Goal: Task Accomplishment & Management: Complete application form

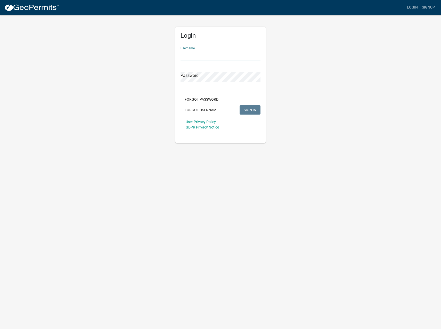
click at [195, 55] on input "Username" at bounding box center [220, 55] width 80 height 11
click at [182, 56] on input "Username" at bounding box center [220, 55] width 80 height 11
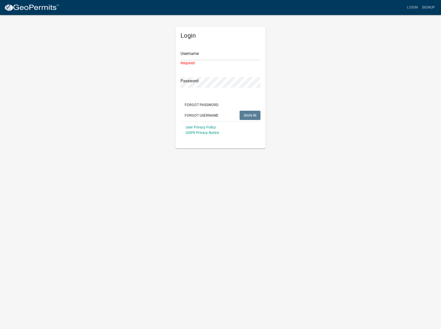
click at [339, 90] on div "Login Username Required Password Forgot Password Forgot Username SIGN IN User P…" at bounding box center [220, 81] width 294 height 134
click at [208, 206] on body "Internet Explorer does NOT work with GeoPermits. Get a new browser for more sec…" at bounding box center [220, 164] width 441 height 329
click at [367, 133] on div "Login Username Required Password Forgot Password Forgot Username SIGN IN User P…" at bounding box center [220, 81] width 294 height 134
click at [21, 9] on img at bounding box center [31, 8] width 55 height 8
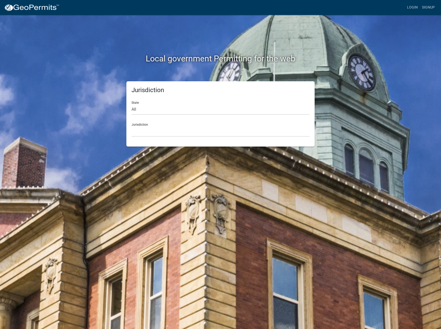
click at [121, 54] on h2 "Local government Permitting for the web" at bounding box center [220, 59] width 286 height 10
drag, startPoint x: 139, startPoint y: 39, endPoint x: 95, endPoint y: 34, distance: 44.7
click at [136, 40] on div "Local government Permitting for the web" at bounding box center [220, 48] width 294 height 66
click at [415, 8] on link "Login" at bounding box center [412, 8] width 15 height 10
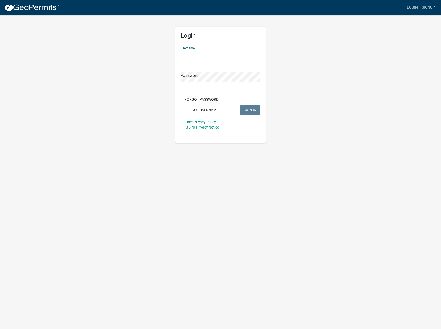
drag, startPoint x: 224, startPoint y: 61, endPoint x: 224, endPoint y: 55, distance: 6.5
paste input "United States Alliance Fire Protection"
type input "United States Alliance Fire Protection"
click at [254, 109] on span "SIGN IN" at bounding box center [250, 109] width 13 height 4
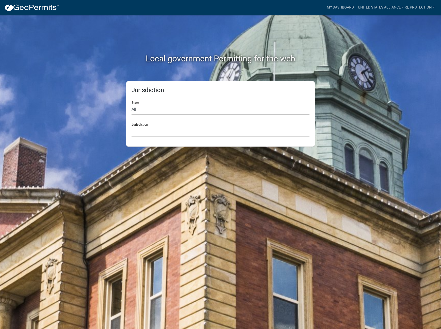
click at [335, 156] on div "Local government Permitting for the web Jurisdiction State All [US_STATE] [US_S…" at bounding box center [220, 164] width 441 height 329
click at [376, 6] on link "United States Alliance Fire Protection" at bounding box center [396, 8] width 81 height 10
click at [340, 6] on link "My Dashboard" at bounding box center [339, 8] width 31 height 10
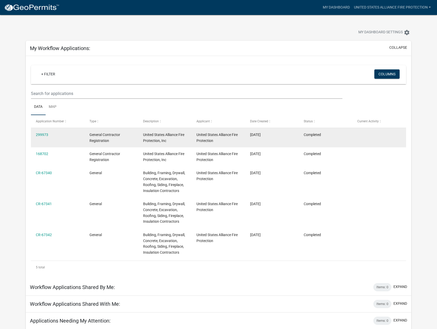
click at [188, 134] on datatable-body-cell "United States Alliance Fire Protection, Inc" at bounding box center [165, 137] width 54 height 19
click at [45, 134] on link "299973" at bounding box center [42, 134] width 12 height 4
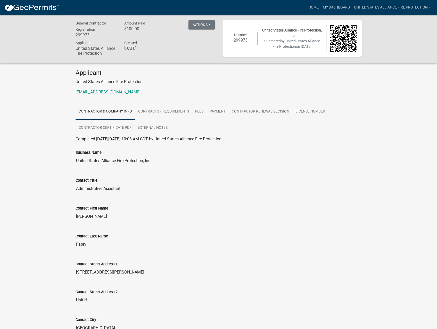
click at [343, 40] on img at bounding box center [343, 38] width 26 height 26
drag, startPoint x: 253, startPoint y: 41, endPoint x: 250, endPoint y: 42, distance: 2.9
click at [253, 41] on h6 "299973" at bounding box center [241, 40] width 26 height 5
click at [306, 109] on link "License Number" at bounding box center [310, 111] width 36 height 16
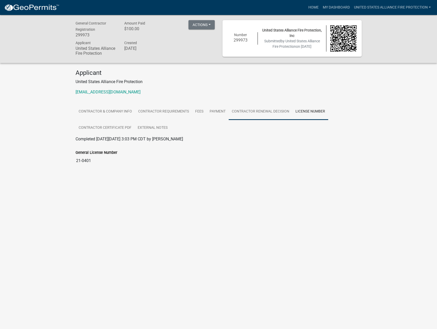
click at [284, 113] on link "Contractor Renewal Decision" at bounding box center [261, 111] width 64 height 16
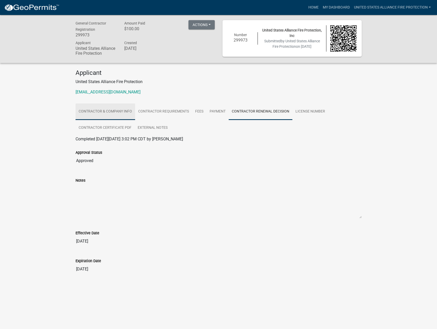
click at [112, 111] on link "Contractor & Company Info" at bounding box center [106, 111] width 60 height 16
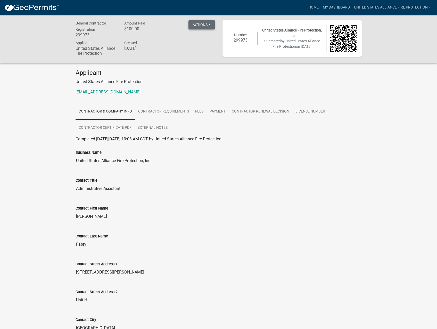
click at [210, 23] on button "Actions" at bounding box center [201, 24] width 26 height 9
click at [211, 41] on link "View receipt" at bounding box center [208, 38] width 41 height 12
click at [270, 199] on div "Contact First Name [PERSON_NAME]" at bounding box center [219, 210] width 286 height 24
click at [200, 26] on button "Actions" at bounding box center [201, 24] width 26 height 9
click at [175, 110] on link "Contractor Requirements" at bounding box center [163, 111] width 57 height 16
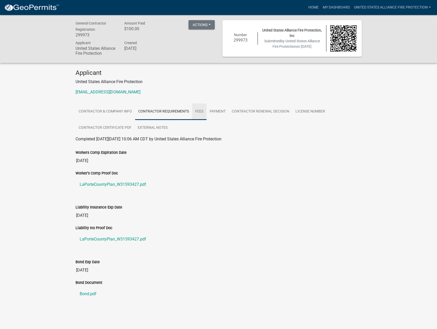
click at [198, 112] on link "Fees" at bounding box center [199, 111] width 14 height 16
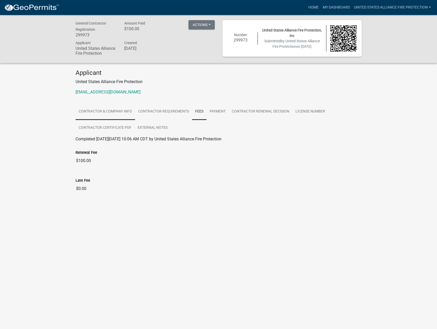
click at [112, 107] on link "Contractor & Company Info" at bounding box center [106, 111] width 60 height 16
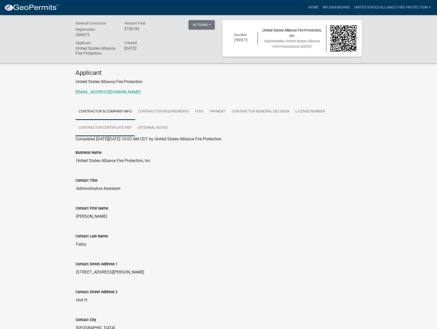
click at [109, 128] on link "Contractor Certificate PDF" at bounding box center [105, 128] width 59 height 16
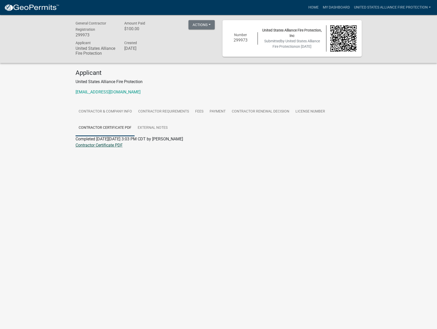
click at [111, 144] on link "Contractor Certificate PDF" at bounding box center [99, 145] width 47 height 5
click at [410, 105] on div "General Contractor Registration 299973 Amount Paid $100.00 Actions View receipt…" at bounding box center [218, 89] width 437 height 148
click at [280, 41] on span "Submitted by United States Alliance Fire Protection on [DATE]" at bounding box center [292, 44] width 56 height 10
click at [248, 60] on div "General Contractor Registration 299973 Amount Paid $100.00 Actions View receipt…" at bounding box center [218, 39] width 437 height 48
click at [150, 128] on link "External Notes" at bounding box center [153, 128] width 36 height 16
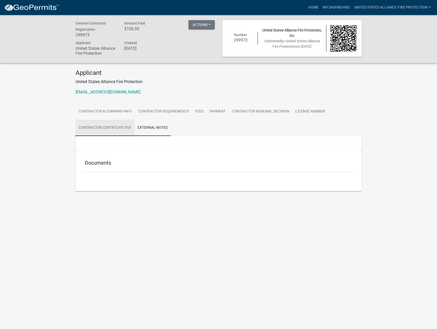
click at [114, 127] on link "Contractor Certificate PDF" at bounding box center [105, 128] width 59 height 16
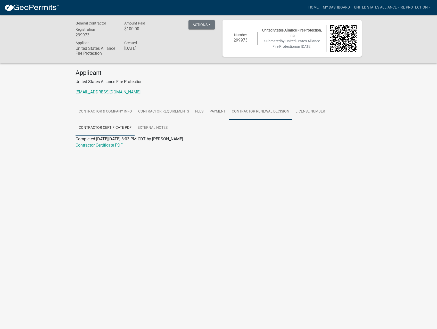
drag, startPoint x: 265, startPoint y: 111, endPoint x: 347, endPoint y: 129, distance: 84.0
click at [265, 111] on link "Contractor Renewal Decision" at bounding box center [261, 111] width 64 height 16
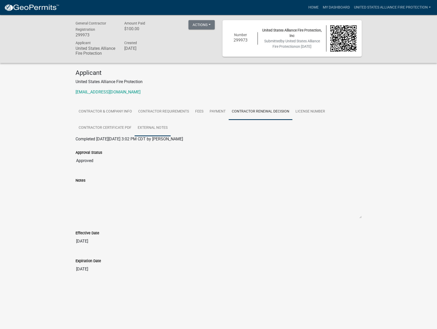
click at [153, 128] on link "External Notes" at bounding box center [153, 128] width 36 height 16
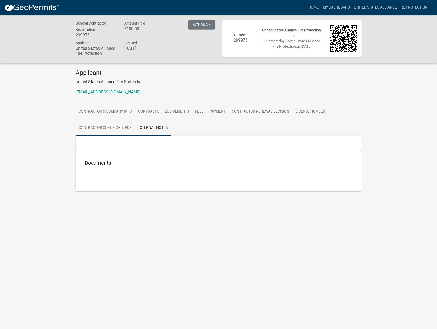
click at [116, 128] on link "Contractor Certificate PDF" at bounding box center [105, 128] width 59 height 16
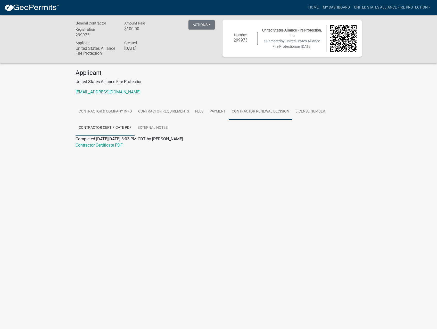
click at [258, 114] on link "Contractor Renewal Decision" at bounding box center [261, 111] width 64 height 16
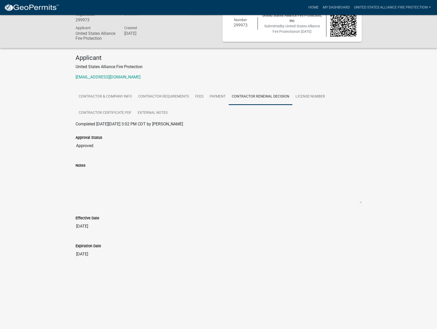
click at [84, 145] on input "Approved" at bounding box center [219, 145] width 286 height 10
click at [92, 140] on div "Approval Status" at bounding box center [219, 137] width 286 height 6
click at [94, 146] on input "Approved" at bounding box center [219, 145] width 286 height 10
drag, startPoint x: 94, startPoint y: 147, endPoint x: 165, endPoint y: 140, distance: 71.9
click at [94, 147] on input "Approved" at bounding box center [219, 145] width 286 height 10
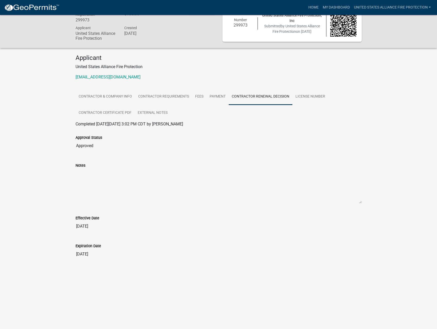
click at [168, 140] on input "Approved" at bounding box center [219, 145] width 286 height 10
click at [225, 132] on div "Approval Status Approved" at bounding box center [219, 139] width 286 height 24
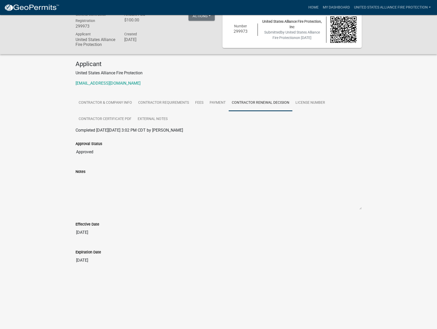
scroll to position [0, 0]
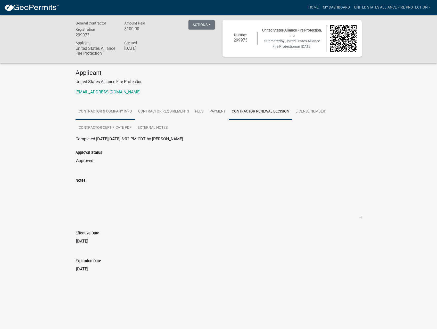
click at [91, 112] on link "Contractor & Company Info" at bounding box center [106, 111] width 60 height 16
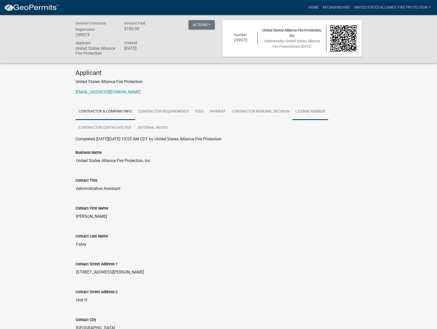
click at [314, 114] on link "License Number" at bounding box center [310, 111] width 36 height 16
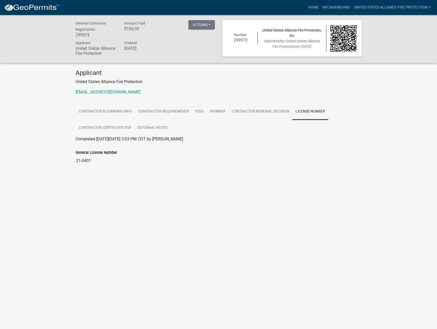
click at [335, 42] on img at bounding box center [343, 38] width 26 height 26
click at [295, 39] on div "United States Alliance Fire Protection, Inc Submitted by United States Alliance…" at bounding box center [292, 39] width 68 height 22
click at [218, 30] on div "Actions View receipt Printer Friendly" at bounding box center [193, 29] width 49 height 19
click at [210, 23] on button "Actions" at bounding box center [201, 24] width 26 height 9
drag, startPoint x: 203, startPoint y: 79, endPoint x: 130, endPoint y: 49, distance: 79.0
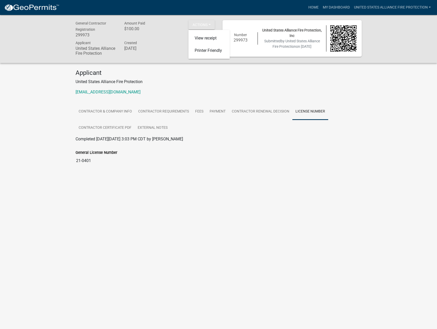
click at [203, 79] on p "United States Alliance Fire Protection" at bounding box center [219, 82] width 286 height 6
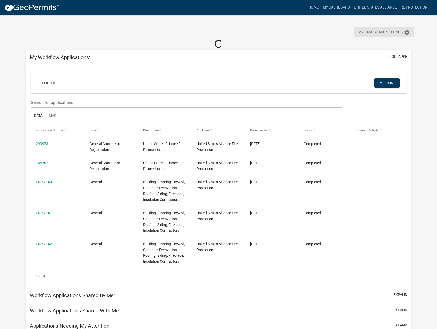
click at [406, 36] on button "My Dashboard Settings settings" at bounding box center [384, 32] width 60 height 10
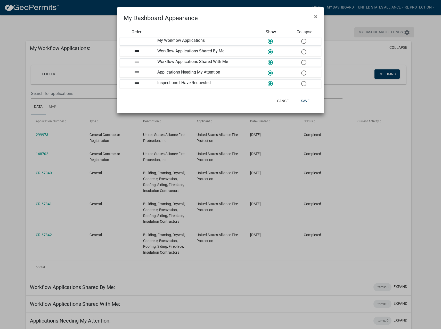
click at [406, 36] on ngb-modal-window "My Dashboard Appearance × Order Show Collapse drag_handle My Workflow Applicati…" at bounding box center [220, 164] width 441 height 329
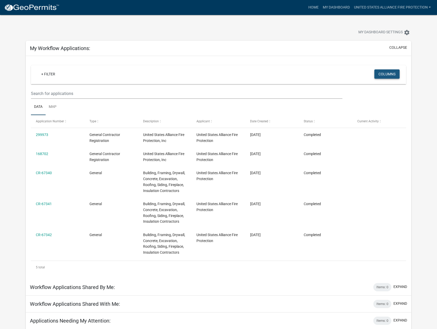
click at [391, 74] on button "Columns" at bounding box center [386, 73] width 25 height 9
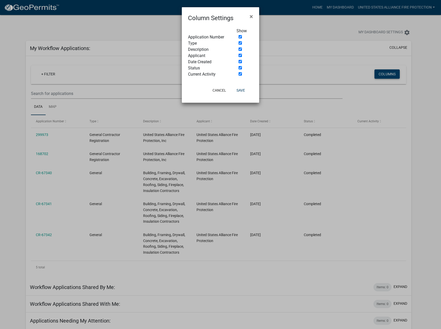
click at [391, 74] on ngb-modal-window "Column Settings × Show Application Number Type Description Applicant Date Creat…" at bounding box center [220, 164] width 441 height 329
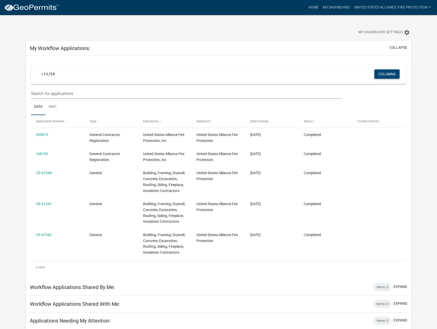
click at [393, 73] on button "Columns" at bounding box center [386, 73] width 25 height 9
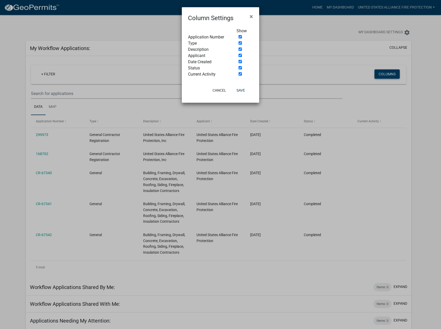
click at [393, 73] on ngb-modal-window "Column Settings × Show Application Number Type Description Applicant Date Creat…" at bounding box center [220, 164] width 441 height 329
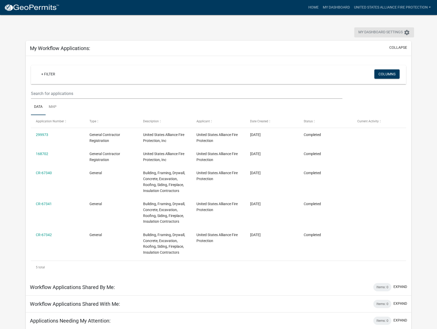
click at [401, 31] on span "My Dashboard Settings" at bounding box center [380, 32] width 44 height 6
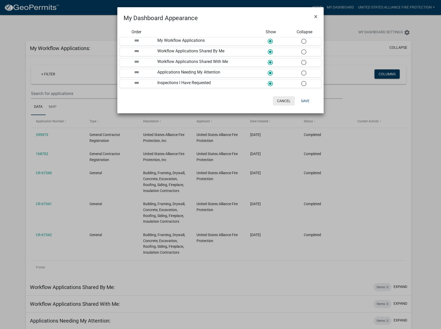
click at [283, 100] on button "Cancel" at bounding box center [284, 100] width 22 height 9
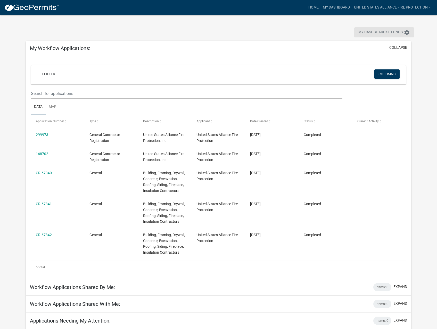
click at [396, 32] on span "My Dashboard Settings" at bounding box center [380, 32] width 44 height 6
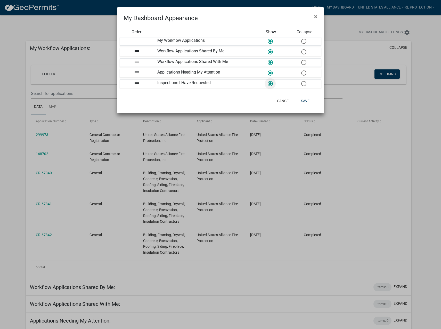
click at [270, 84] on span at bounding box center [269, 83] width 11 height 11
click at [268, 81] on input "radio" at bounding box center [268, 81] width 0 height 0
click at [270, 83] on span at bounding box center [269, 83] width 11 height 11
click at [268, 81] on input "radio" at bounding box center [268, 81] width 0 height 0
click at [306, 84] on span at bounding box center [303, 83] width 11 height 11
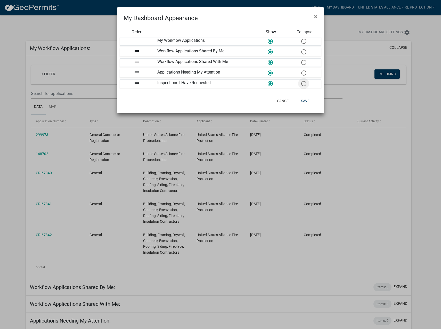
click at [301, 81] on input "radio" at bounding box center [301, 81] width 0 height 0
click at [286, 101] on button "Cancel" at bounding box center [284, 100] width 22 height 9
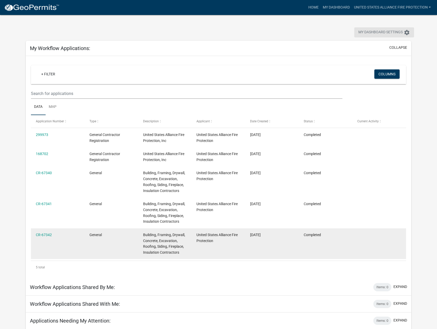
scroll to position [141, 0]
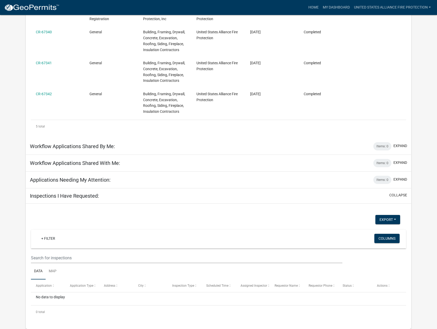
click at [80, 178] on h5 "Applications Needing My Attention:" at bounding box center [70, 180] width 81 height 6
click at [386, 178] on div "Items: 0" at bounding box center [382, 180] width 18 height 8
click at [400, 179] on button "expand" at bounding box center [400, 179] width 14 height 5
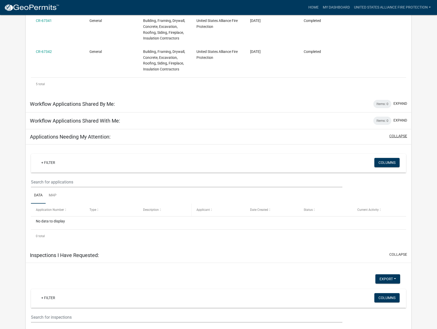
scroll to position [192, 0]
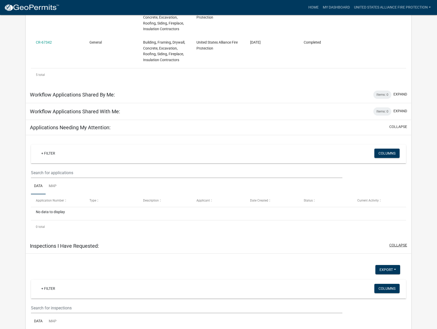
click at [401, 245] on button "collapse" at bounding box center [398, 244] width 18 height 5
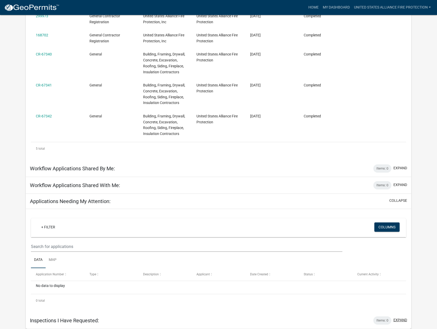
scroll to position [119, 0]
click at [75, 230] on div "+ Filter" at bounding box center [156, 227] width 247 height 11
click at [45, 226] on link "+ Filter" at bounding box center [48, 226] width 22 height 9
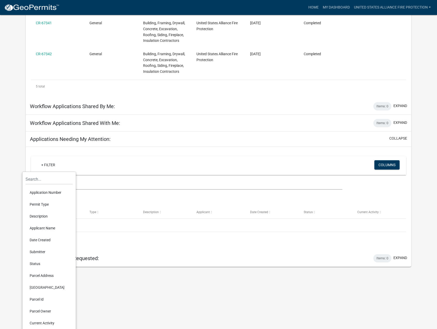
scroll to position [185, 0]
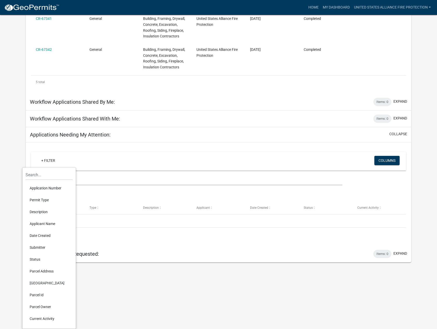
click at [51, 191] on li "Application Number" at bounding box center [49, 188] width 47 height 12
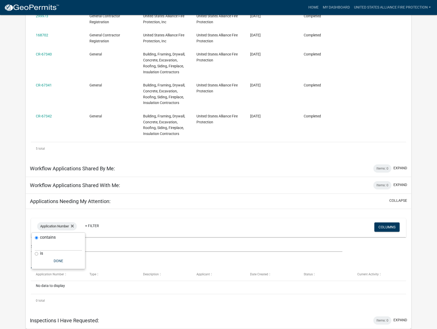
scroll to position [119, 0]
click at [151, 260] on ul "Data Map" at bounding box center [218, 260] width 375 height 16
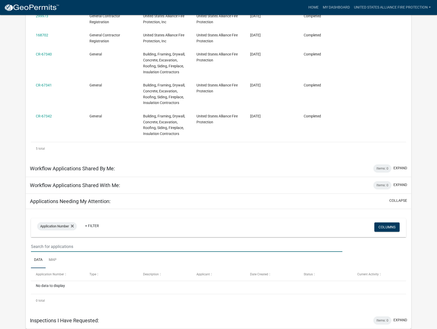
click at [129, 241] on input "text" at bounding box center [186, 246] width 311 height 11
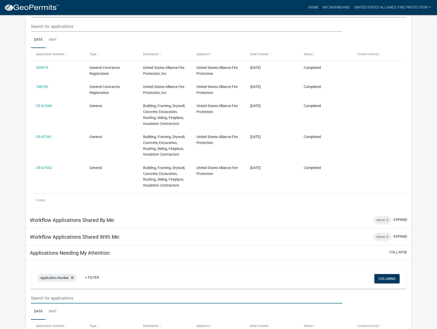
scroll to position [93, 0]
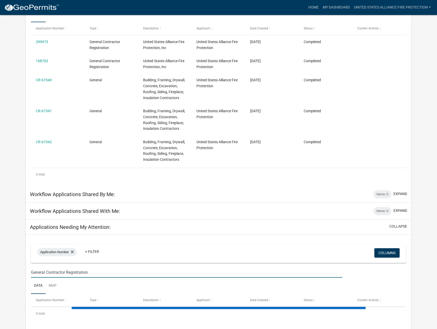
type input "General Contractor Registration"
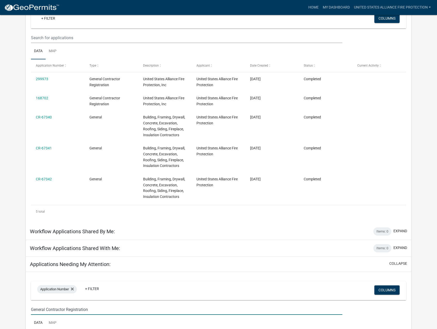
scroll to position [17, 0]
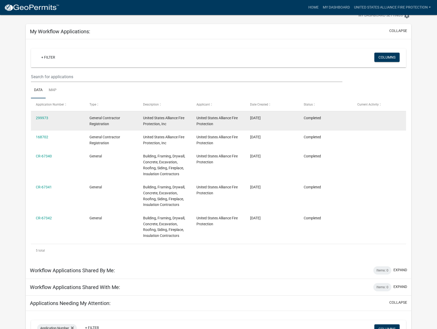
click at [218, 121] on div "United States Alliance Fire Protection" at bounding box center [218, 121] width 44 height 12
click at [345, 119] on div "Completed" at bounding box center [326, 118] width 44 height 6
click at [276, 119] on div "[DATE]" at bounding box center [272, 118] width 44 height 6
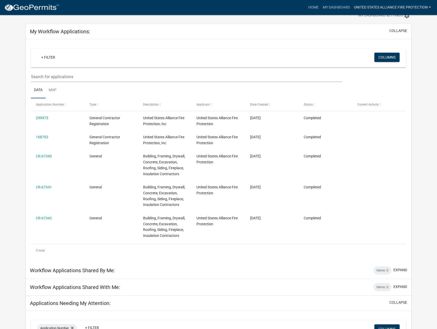
click at [424, 7] on link "United States Alliance Fire Protection" at bounding box center [392, 8] width 81 height 10
click at [401, 16] on link "Account" at bounding box center [411, 21] width 41 height 12
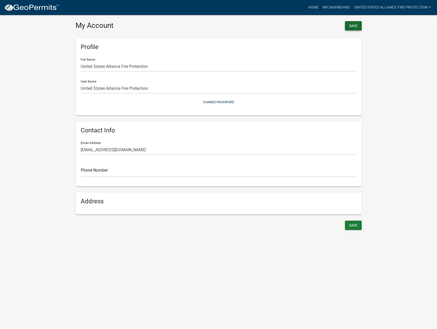
click at [354, 26] on button "Save" at bounding box center [353, 25] width 17 height 9
click at [335, 7] on link "My Dashboard" at bounding box center [336, 8] width 31 height 10
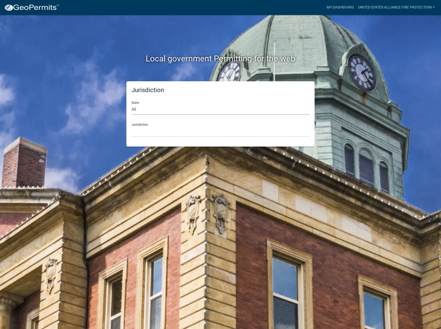
click at [160, 108] on select "All [US_STATE] [US_STATE] [US_STATE] [US_STATE] [US_STATE] [US_STATE] [US_STATE…" at bounding box center [220, 109] width 178 height 11
click at [353, 87] on div "Jurisdiction State All [US_STATE] [US_STATE] [US_STATE] [US_STATE] [US_STATE] […" at bounding box center [220, 113] width 294 height 65
click at [139, 137] on div "Jurisdiction State All [US_STATE] [US_STATE] [US_STATE] [US_STATE] [US_STATE] […" at bounding box center [220, 113] width 188 height 65
drag, startPoint x: 141, startPoint y: 133, endPoint x: 144, endPoint y: 133, distance: 2.9
click at [141, 133] on select "[GEOGRAPHIC_DATA], [US_STATE] [GEOGRAPHIC_DATA], [US_STATE][PERSON_NAME][GEOGRA…" at bounding box center [220, 131] width 178 height 11
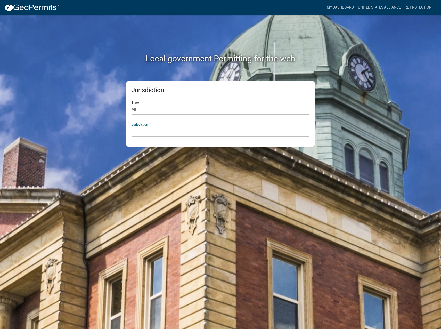
click at [152, 110] on select "All [US_STATE] [US_STATE] [US_STATE] [US_STATE] [US_STATE] [US_STATE] [US_STATE…" at bounding box center [220, 109] width 178 height 11
select select "[US_STATE]"
click at [131, 104] on select "All [US_STATE] [US_STATE] [US_STATE] [US_STATE] [US_STATE] [US_STATE] [US_STATE…" at bounding box center [220, 109] width 178 height 11
click at [148, 129] on select "City of [GEOGRAPHIC_DATA], [US_STATE] City of [GEOGRAPHIC_DATA], [US_STATE] Cit…" at bounding box center [220, 131] width 178 height 11
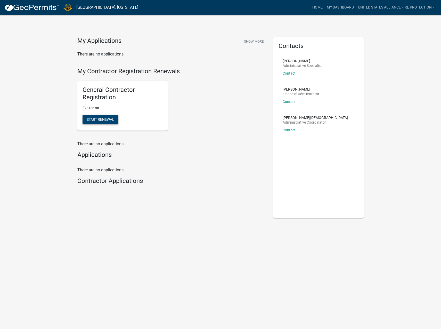
click at [101, 118] on span "Start Renewal" at bounding box center [101, 119] width 28 height 4
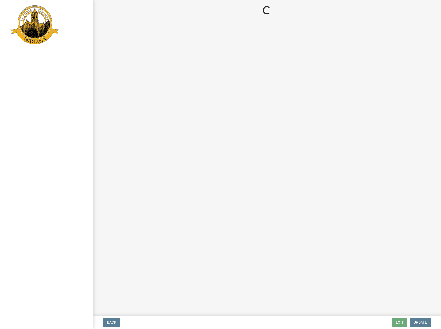
select select "IL"
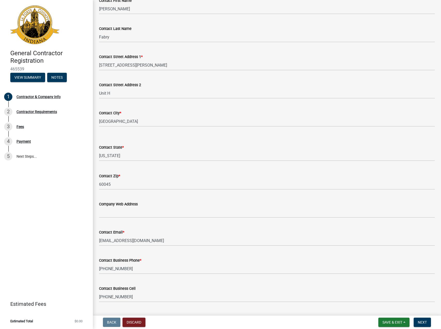
scroll to position [136, 0]
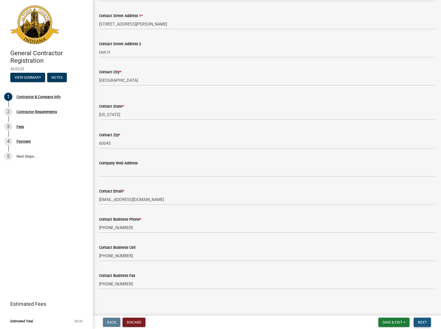
click at [418, 322] on span "Next" at bounding box center [422, 322] width 9 height 4
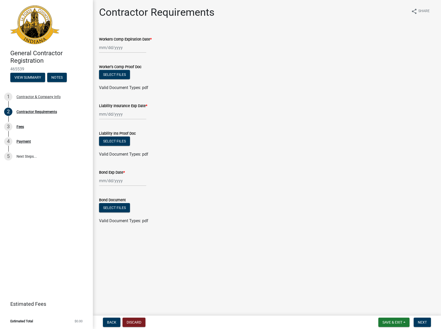
click at [102, 48] on div at bounding box center [122, 47] width 47 height 11
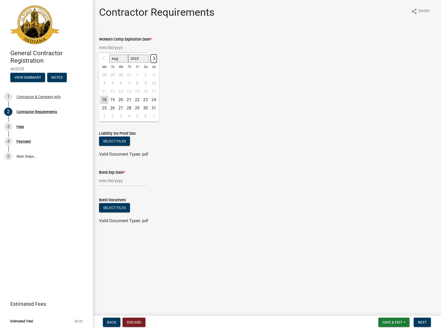
click at [156, 58] on button "Next month" at bounding box center [154, 58] width 6 height 8
click at [156, 57] on button "Next month" at bounding box center [154, 58] width 6 height 8
select select "12"
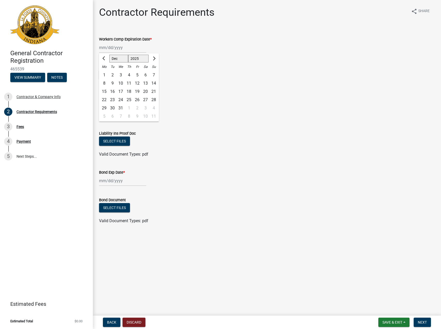
click at [120, 109] on div "31" at bounding box center [120, 108] width 8 height 8
type input "[DATE]"
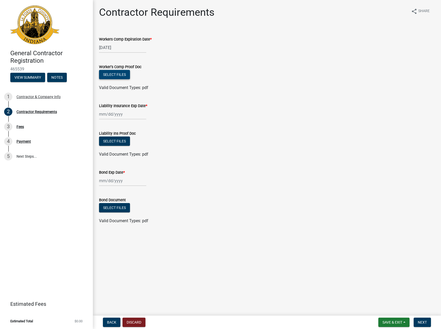
click at [121, 73] on button "Select files" at bounding box center [114, 74] width 31 height 9
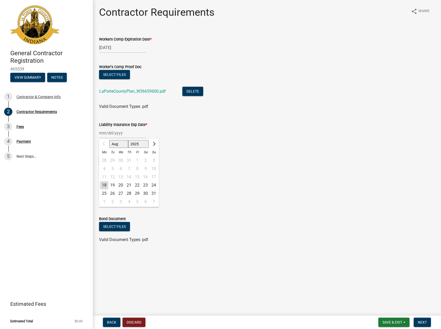
click at [103, 134] on div "Aug Sep Oct Nov [DATE] 2026 2027 2028 2029 2030 2031 2032 2033 2034 2035 2036 2…" at bounding box center [122, 133] width 47 height 11
click at [155, 142] on button "Next month" at bounding box center [154, 144] width 6 height 8
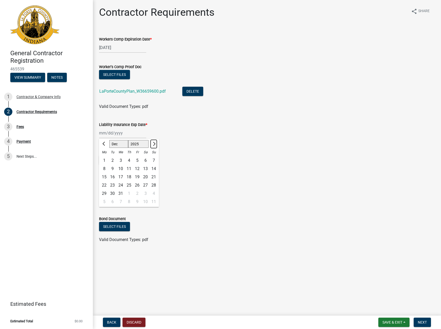
click at [155, 142] on button "Next month" at bounding box center [154, 144] width 6 height 8
select select "1"
select select "2026"
click at [103, 143] on span "Previous month" at bounding box center [104, 144] width 4 height 4
select select "12"
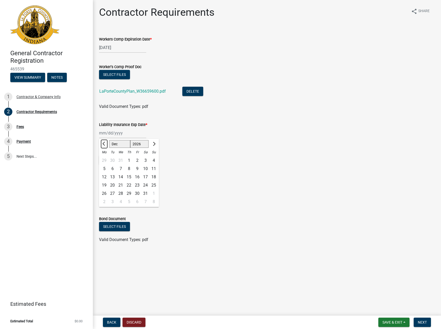
select select "2025"
click at [120, 192] on div "31" at bounding box center [120, 193] width 8 height 8
type input "[DATE]"
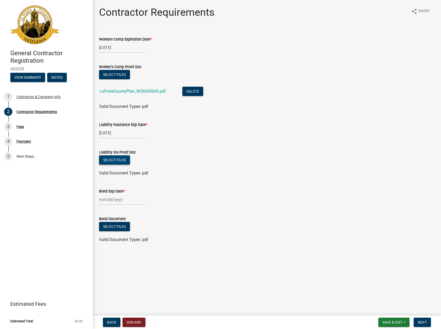
click at [116, 159] on button "Select files" at bounding box center [114, 159] width 31 height 9
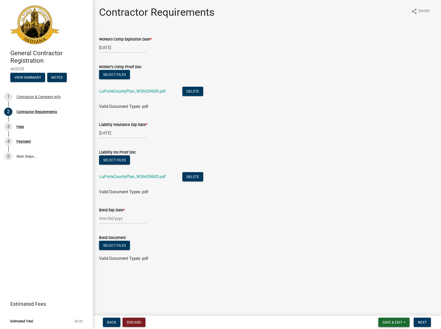
click at [387, 321] on span "Save & Exit" at bounding box center [392, 322] width 20 height 4
click at [385, 307] on button "Save & Exit" at bounding box center [388, 308] width 41 height 12
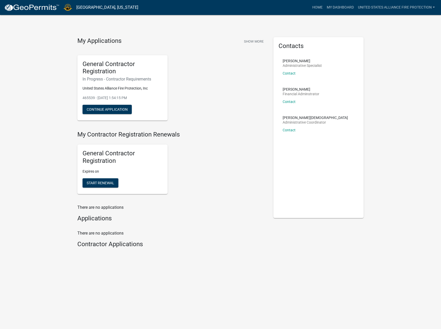
drag, startPoint x: 263, startPoint y: 0, endPoint x: 407, endPoint y: 68, distance: 159.7
click at [407, 68] on div "My Applications Show More General Contractor Registration In Progress - Contrac…" at bounding box center [220, 145] width 441 height 290
click at [406, 7] on link "United States Alliance Fire Protection" at bounding box center [396, 8] width 81 height 10
click at [415, 37] on link "Logout" at bounding box center [415, 38] width 41 height 12
